Goal: Information Seeking & Learning: Learn about a topic

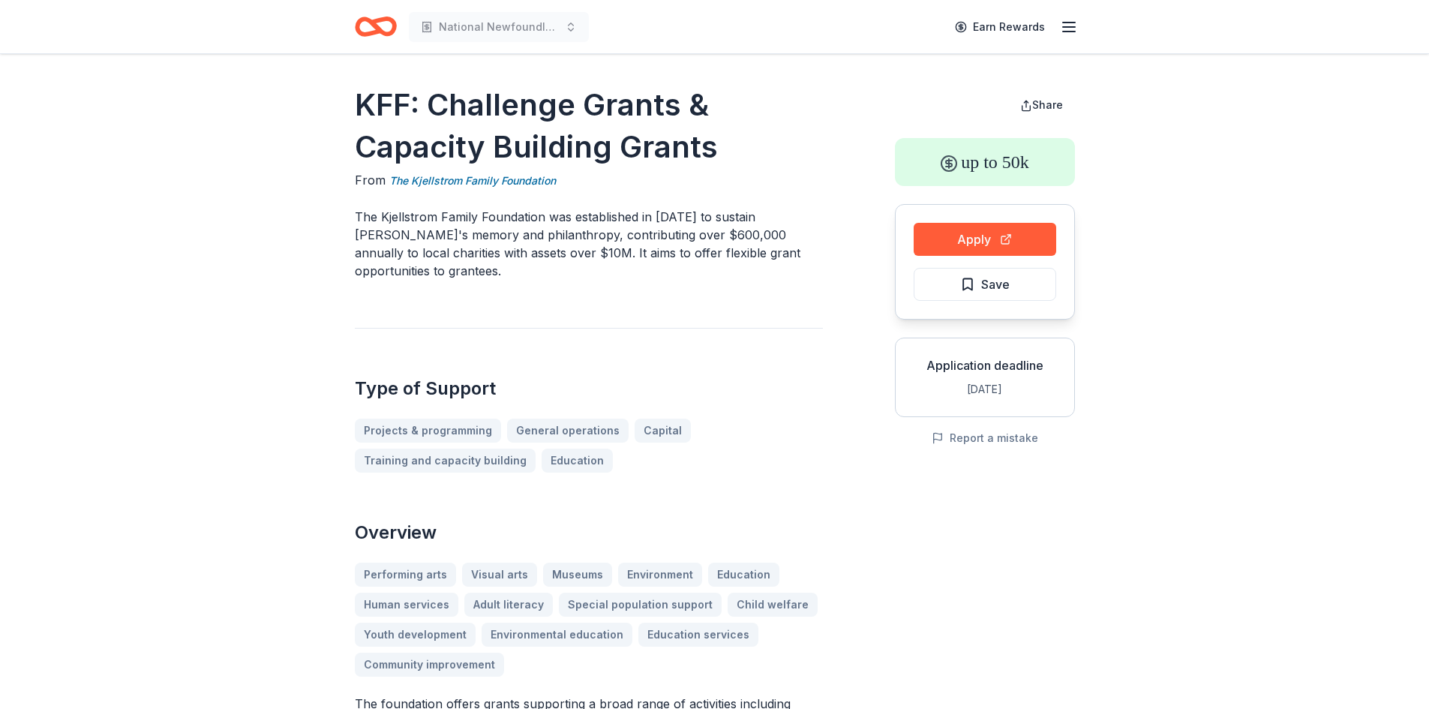
click at [393, 29] on icon "Home" at bounding box center [381, 26] width 23 height 15
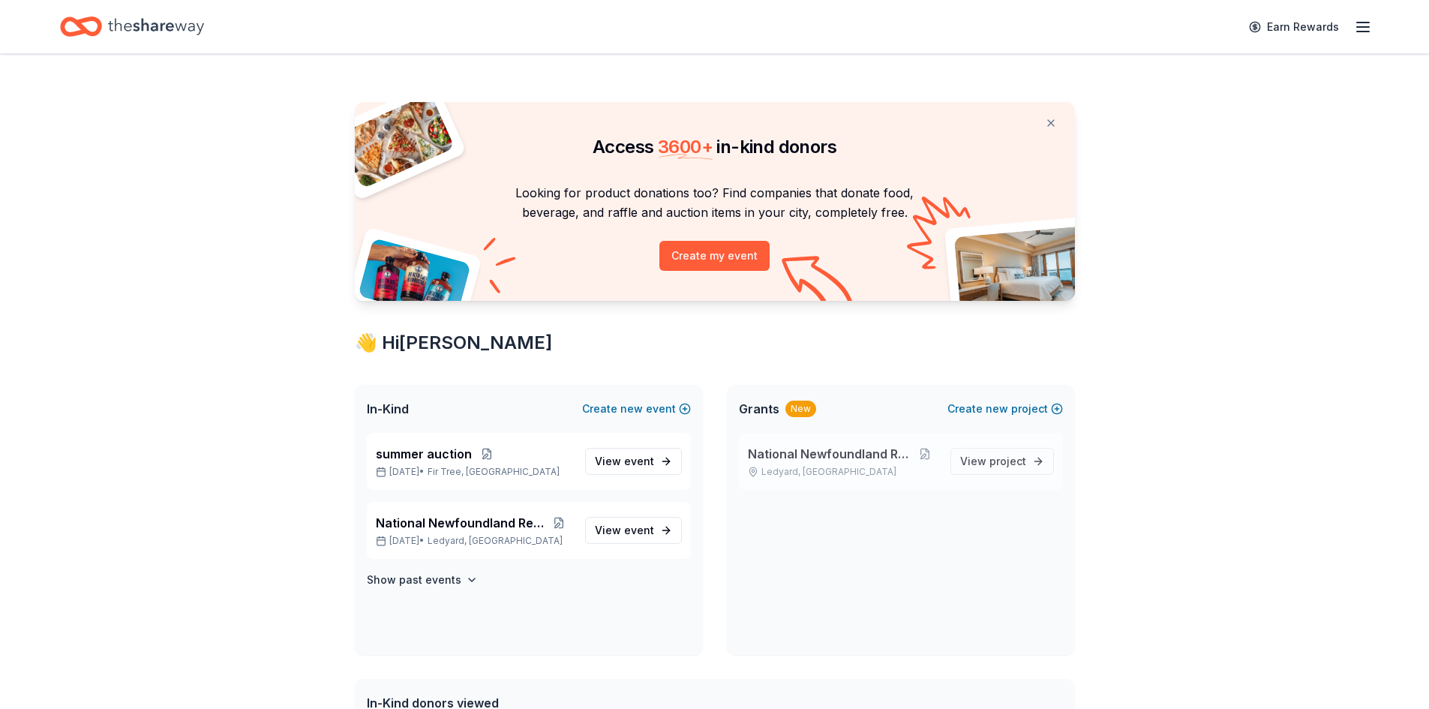
click at [835, 456] on span "National Newfoundland Rescue" at bounding box center [830, 454] width 164 height 18
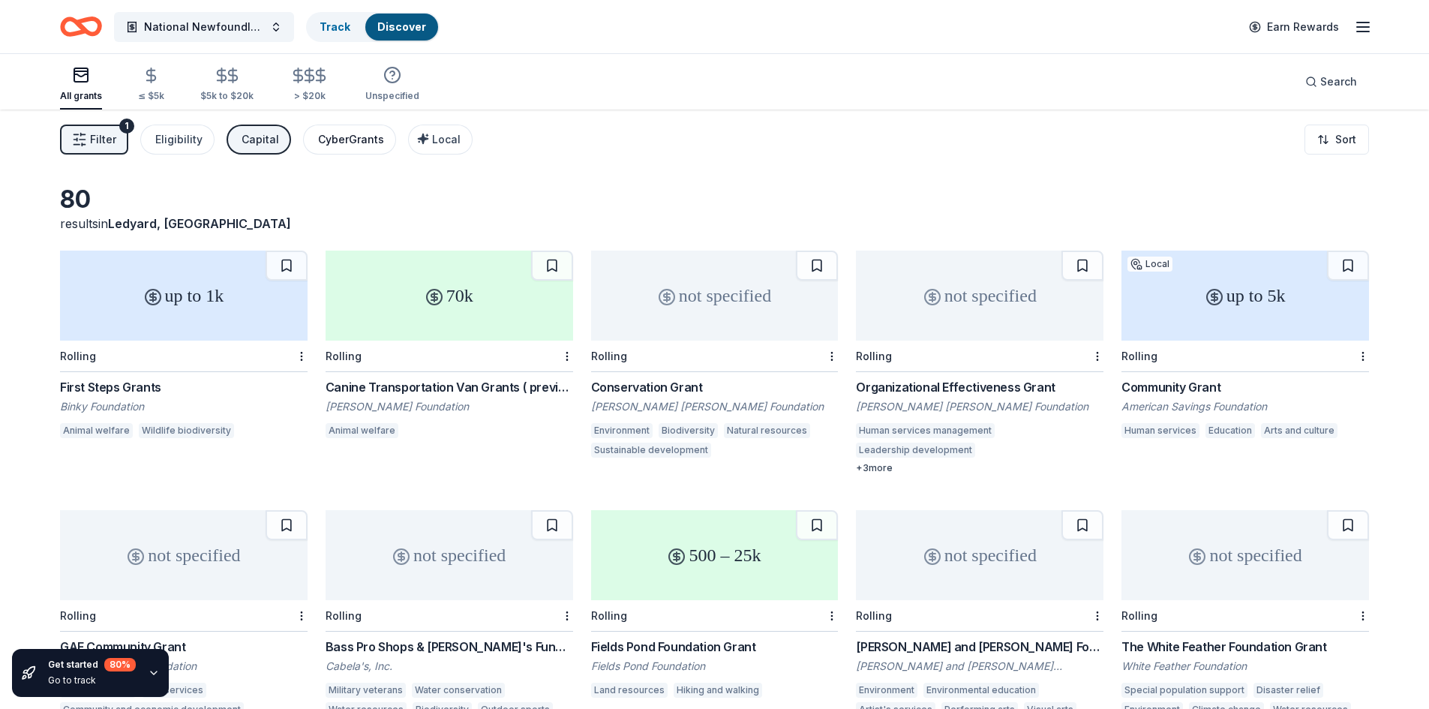
click at [309, 134] on button "CyberGrants" at bounding box center [349, 139] width 93 height 30
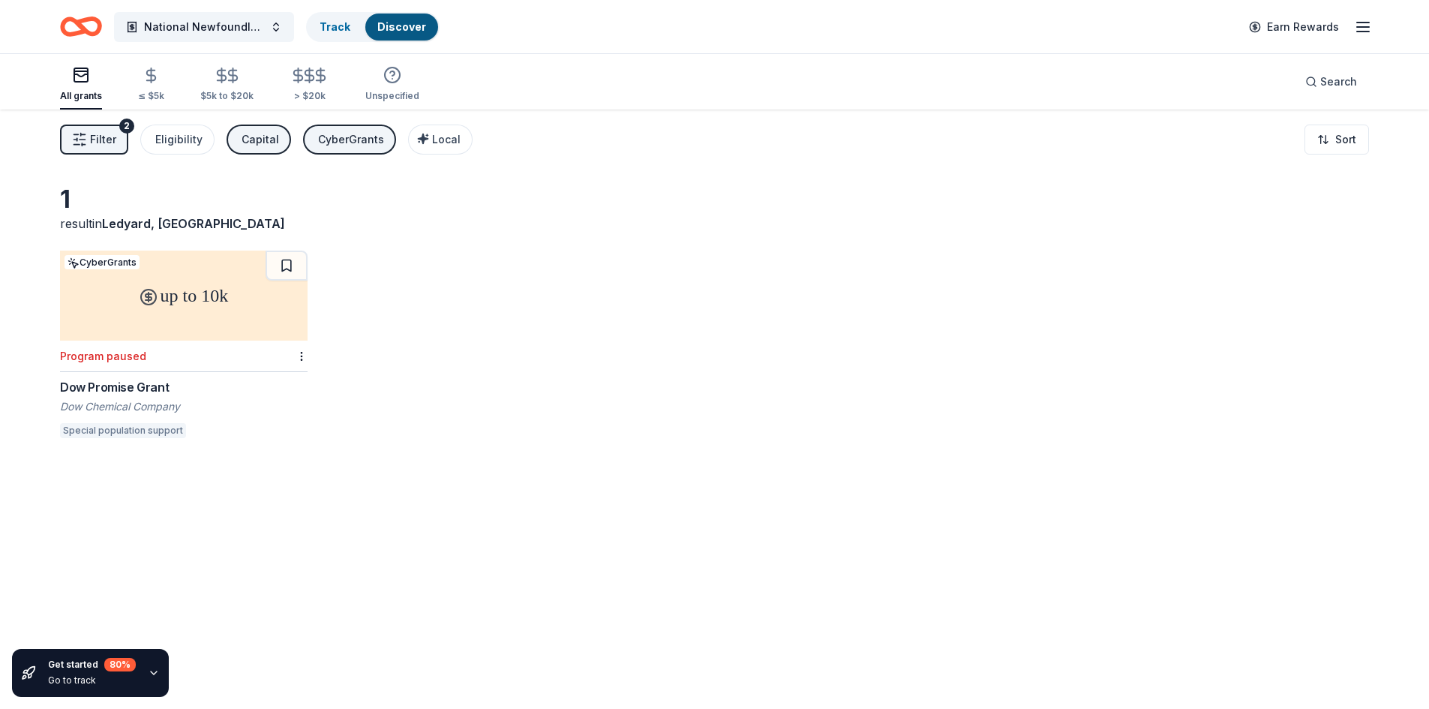
click at [77, 45] on div "National Newfoundland Rescue Track Discover Earn Rewards" at bounding box center [714, 26] width 1429 height 53
click at [80, 35] on icon "Home" at bounding box center [81, 26] width 42 height 35
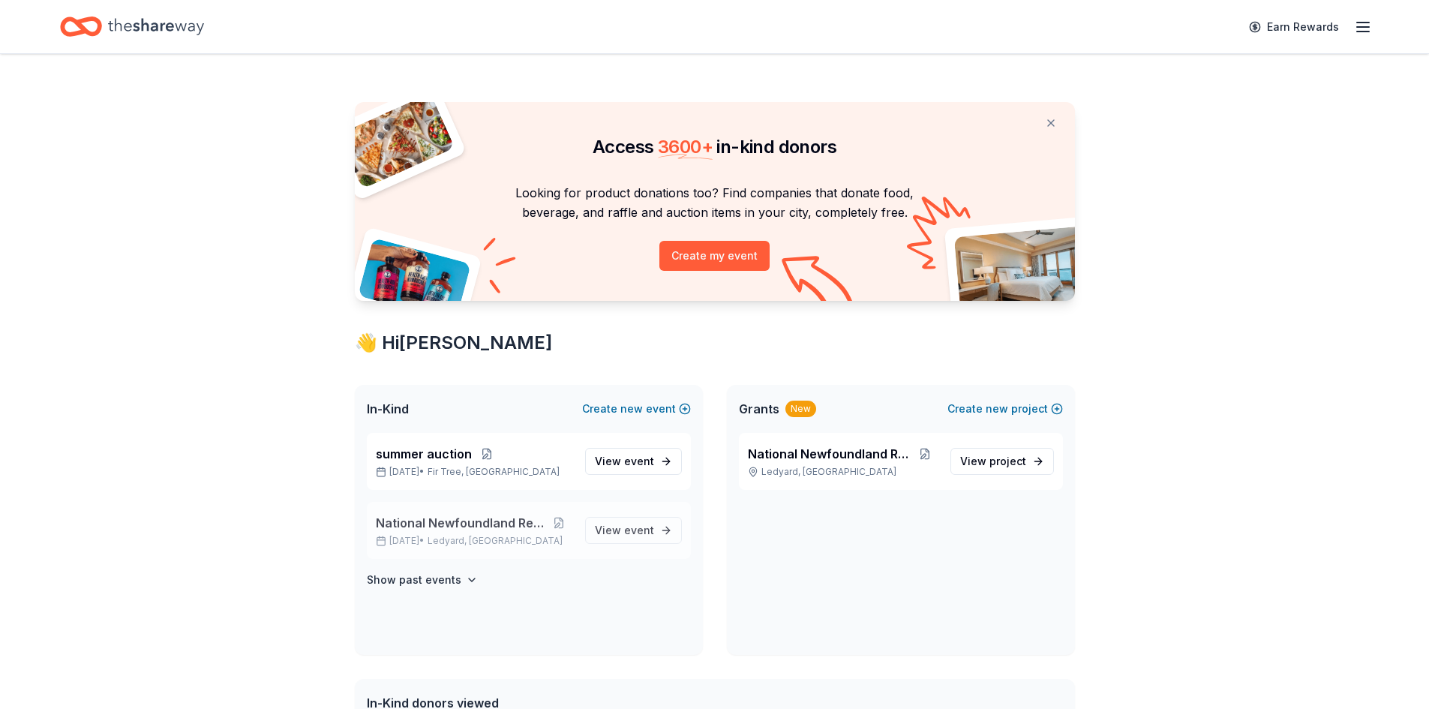
click at [479, 517] on span "National Newfoundland Rescue" at bounding box center [461, 523] width 170 height 18
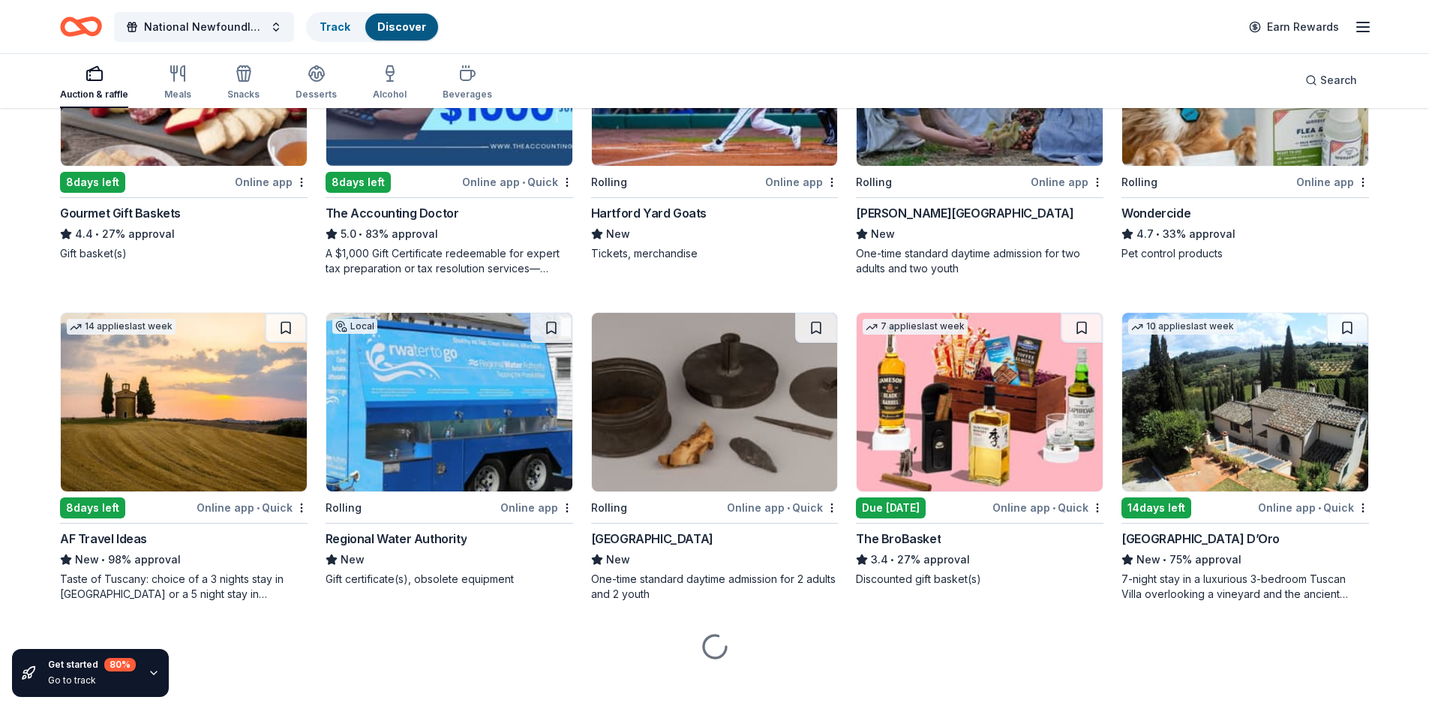
scroll to position [953, 0]
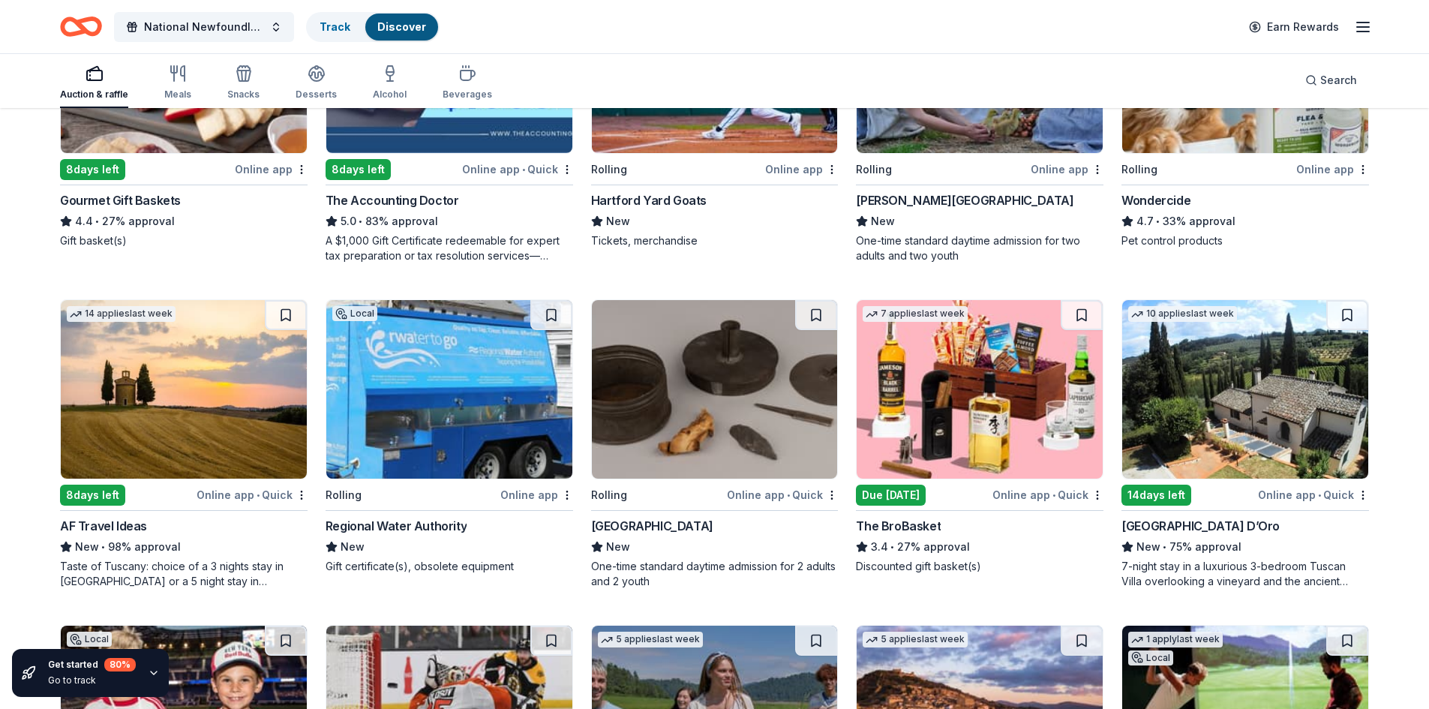
click at [106, 513] on div "14 applies last week 8 days left Online app • Quick AF Travel Ideas New • 98% a…" at bounding box center [183, 443] width 247 height 289
